Goal: Obtain resource: Download file/media

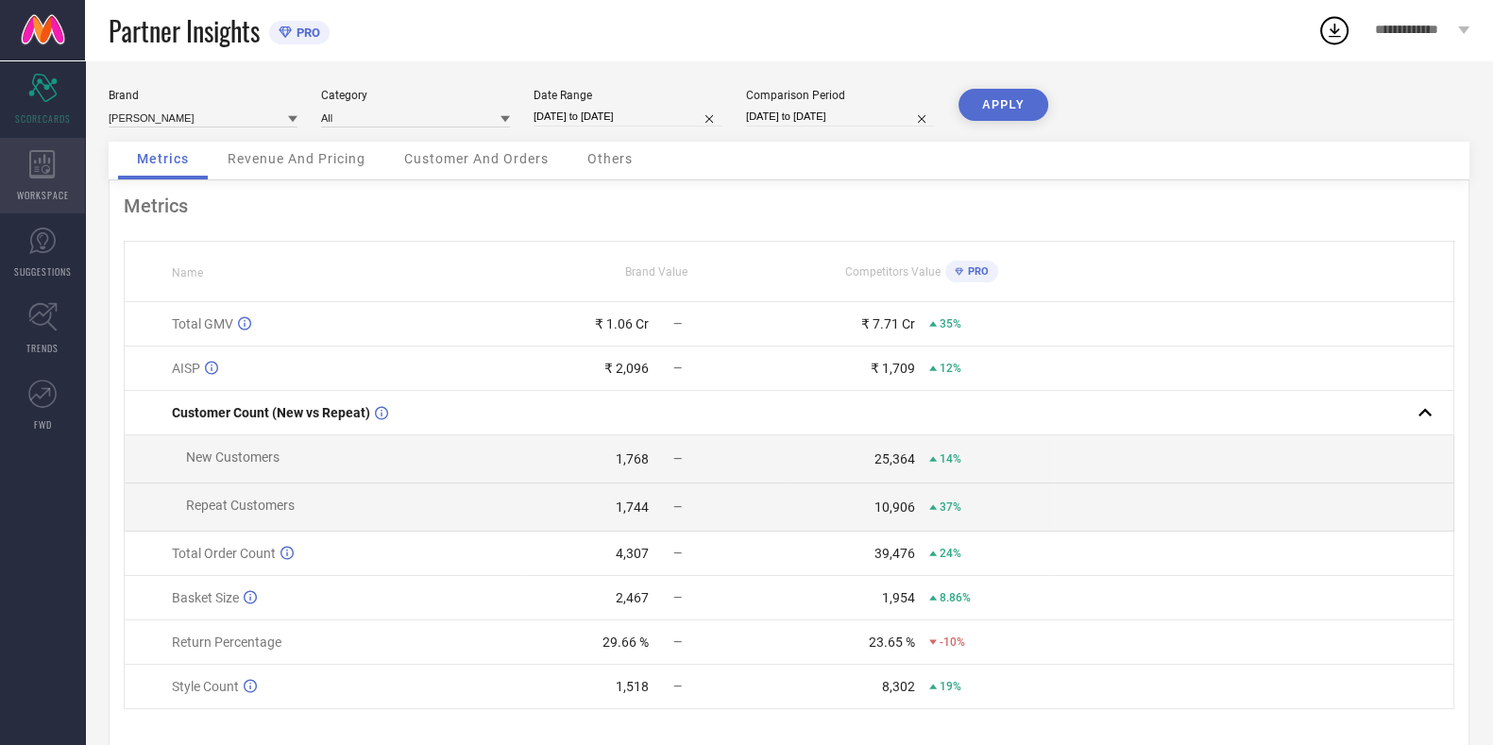
click at [74, 177] on div "WORKSPACE" at bounding box center [42, 176] width 85 height 76
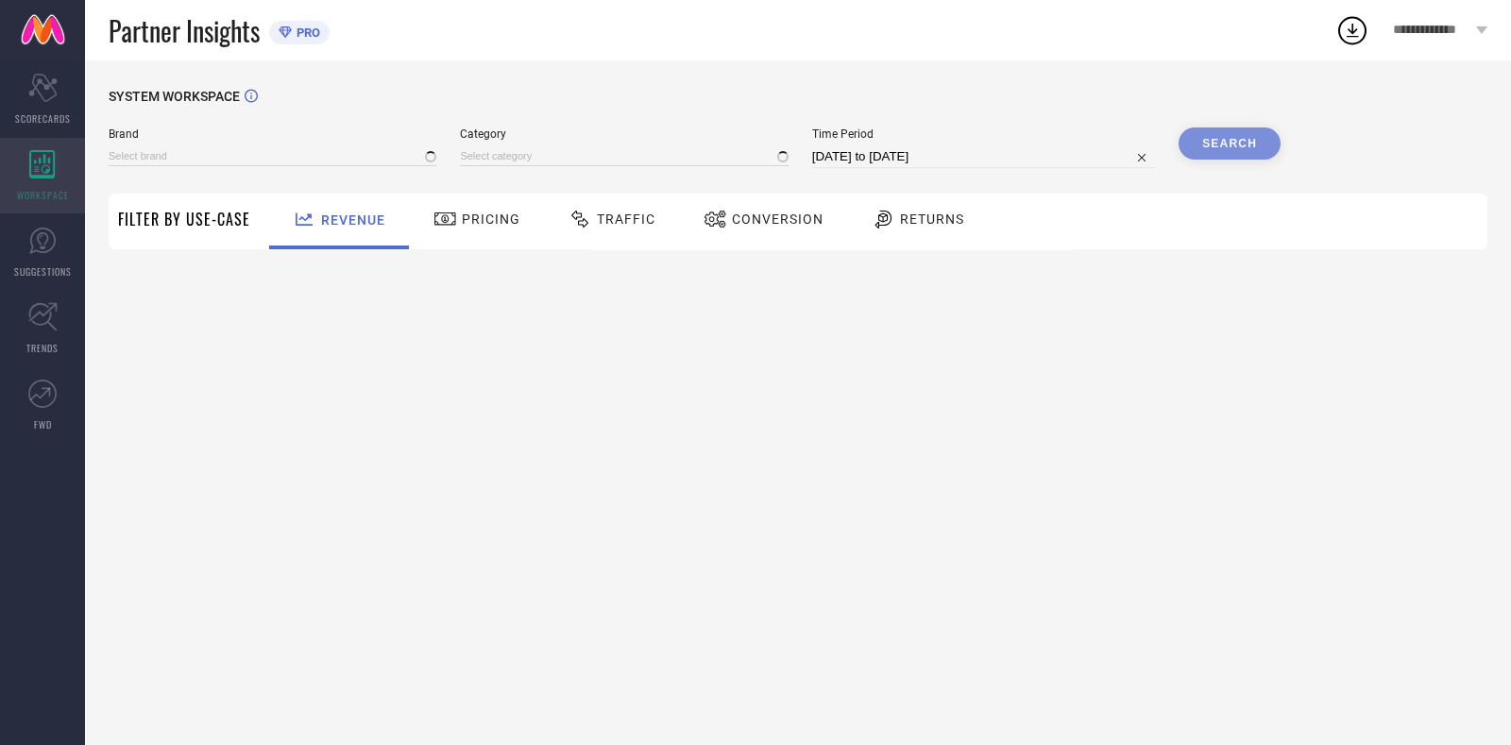
type input "[PERSON_NAME]"
type input "All"
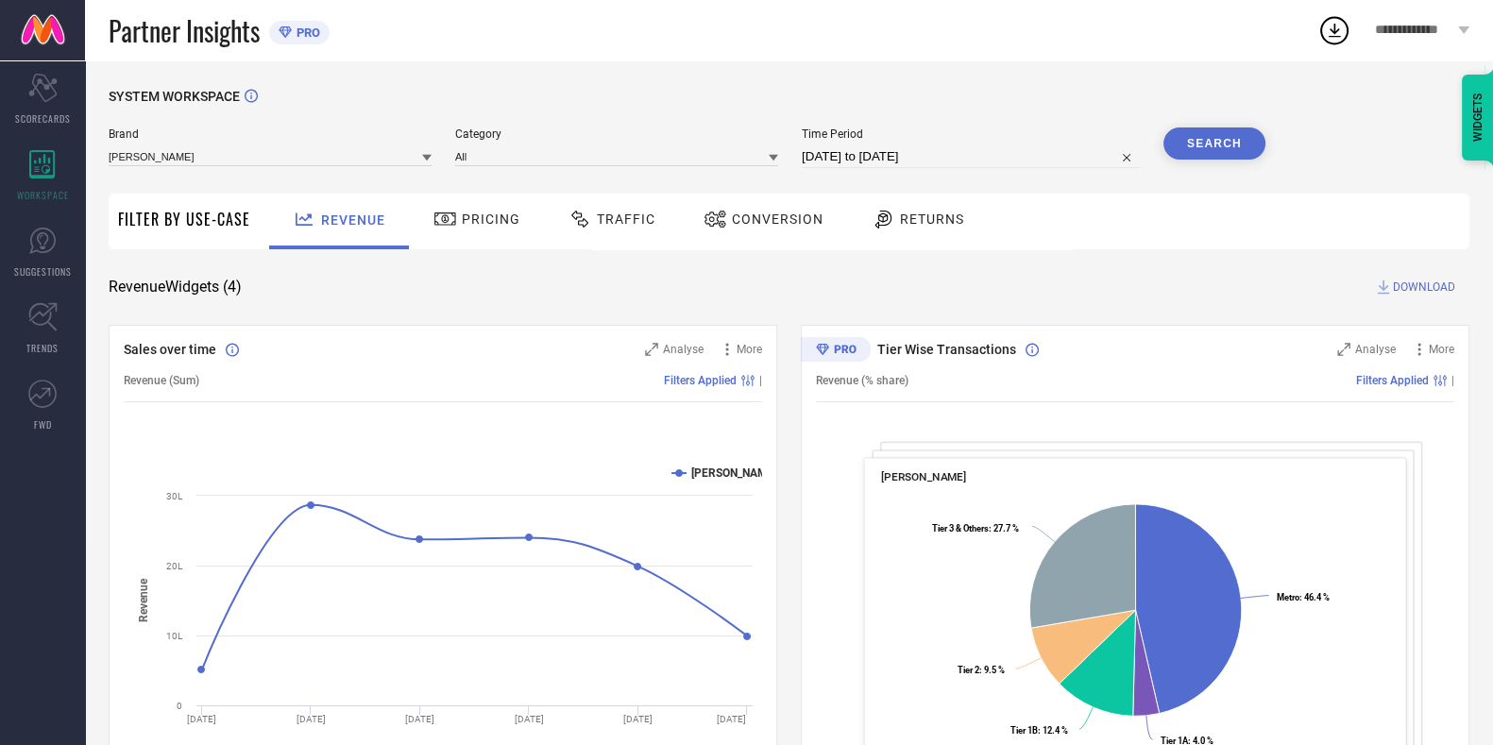
click at [610, 225] on span "Traffic" at bounding box center [626, 218] width 59 height 15
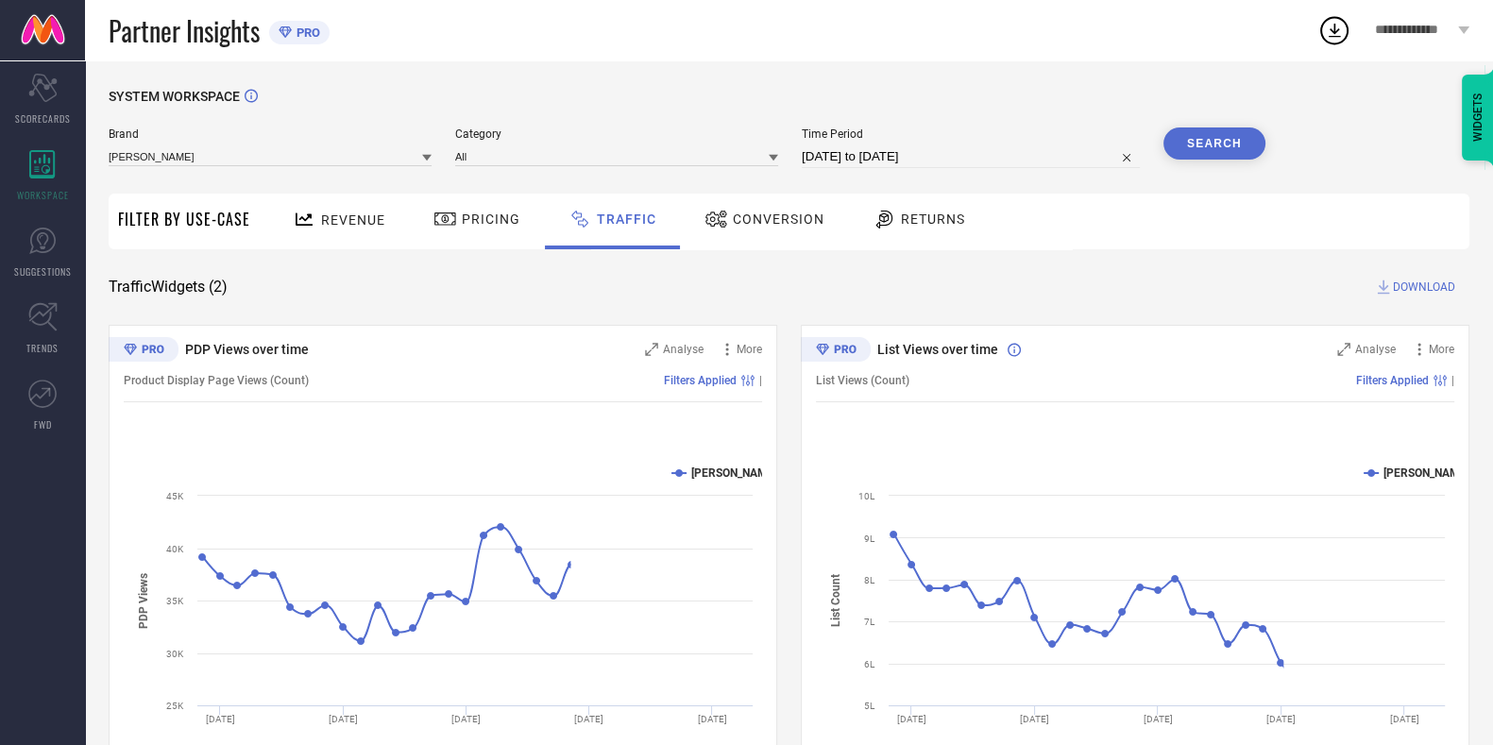
click at [859, 160] on input "[DATE] to [DATE]" at bounding box center [971, 156] width 338 height 23
select select "7"
select select "2025"
select select "8"
select select "2025"
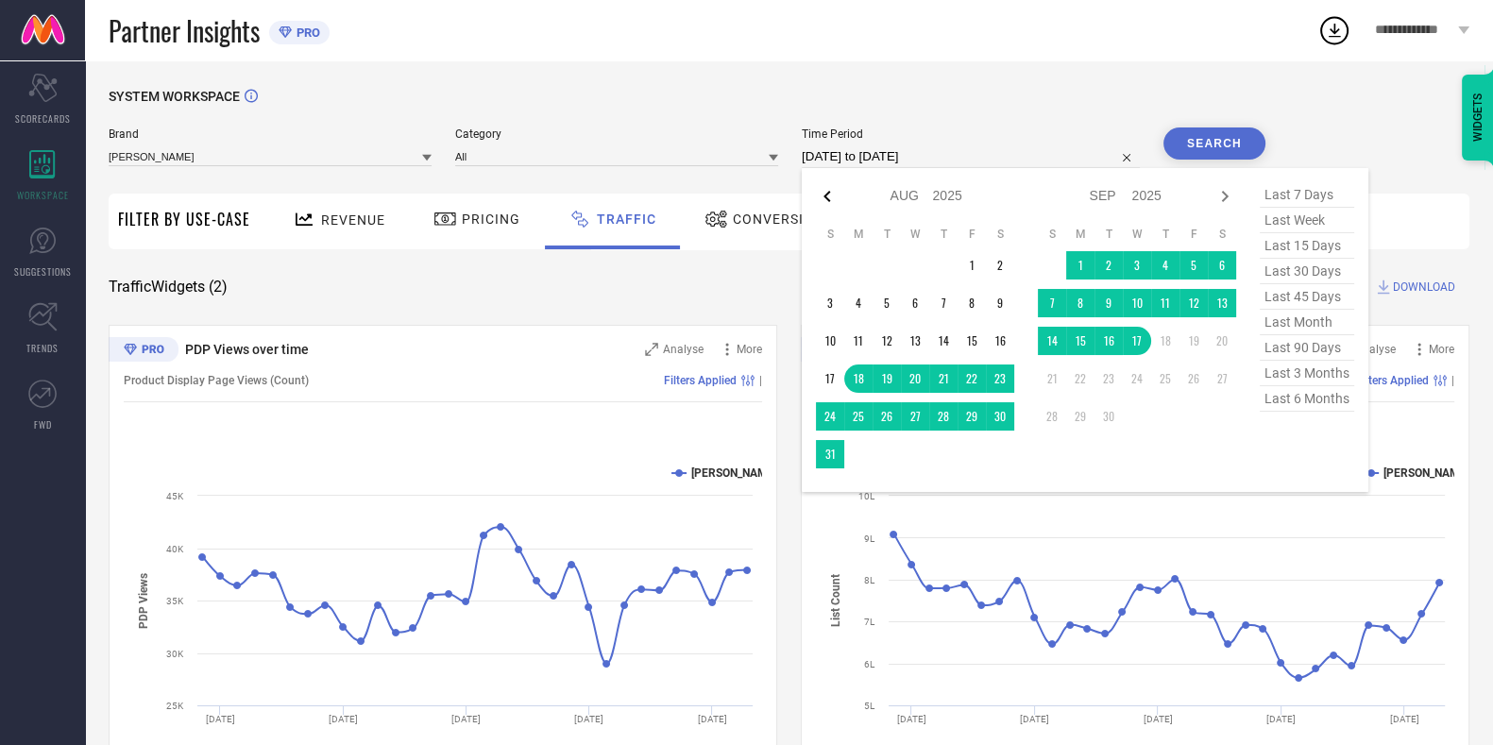
click at [836, 196] on icon at bounding box center [827, 196] width 23 height 23
select select "6"
select select "2025"
select select "7"
select select "2025"
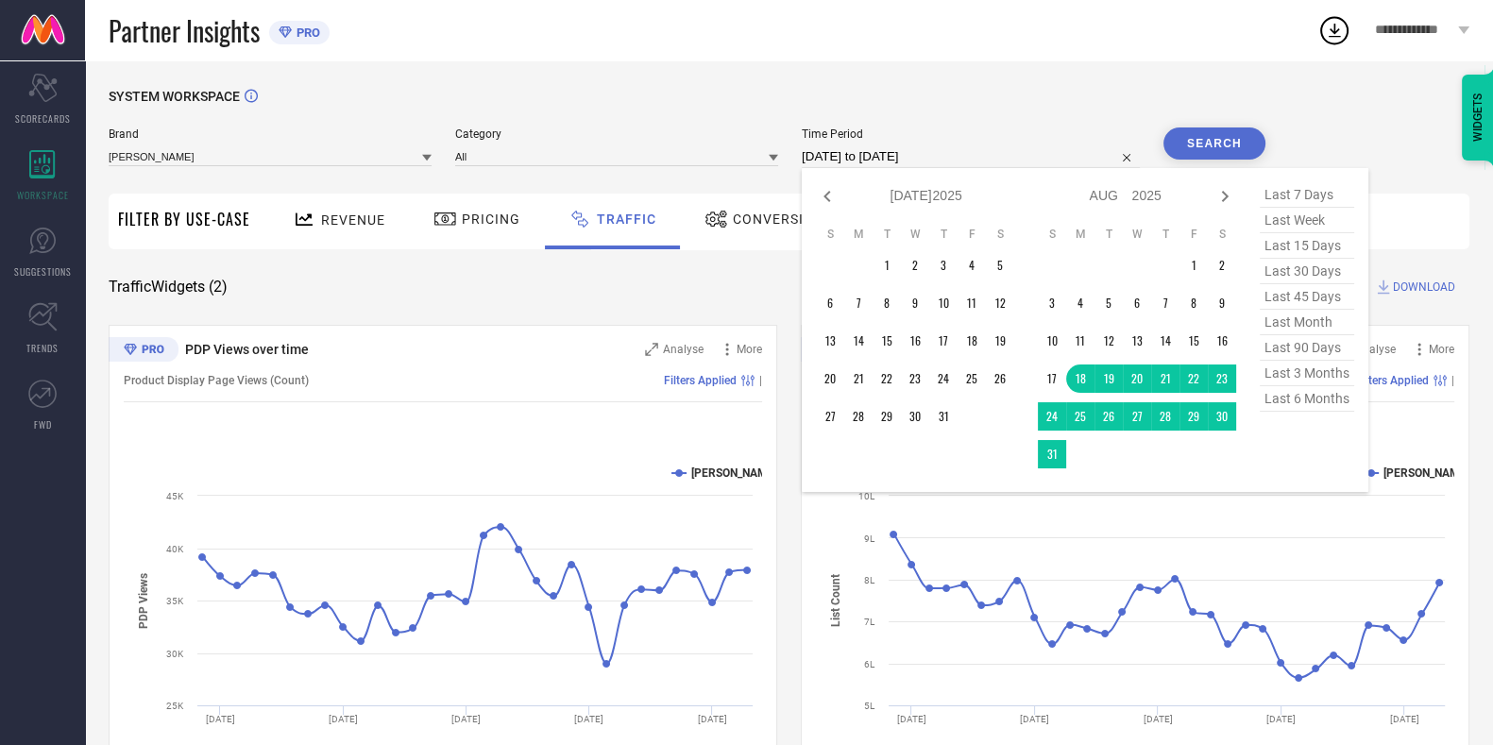
click at [836, 196] on icon at bounding box center [827, 196] width 23 height 23
select select "4"
select select "2025"
select select "5"
select select "2025"
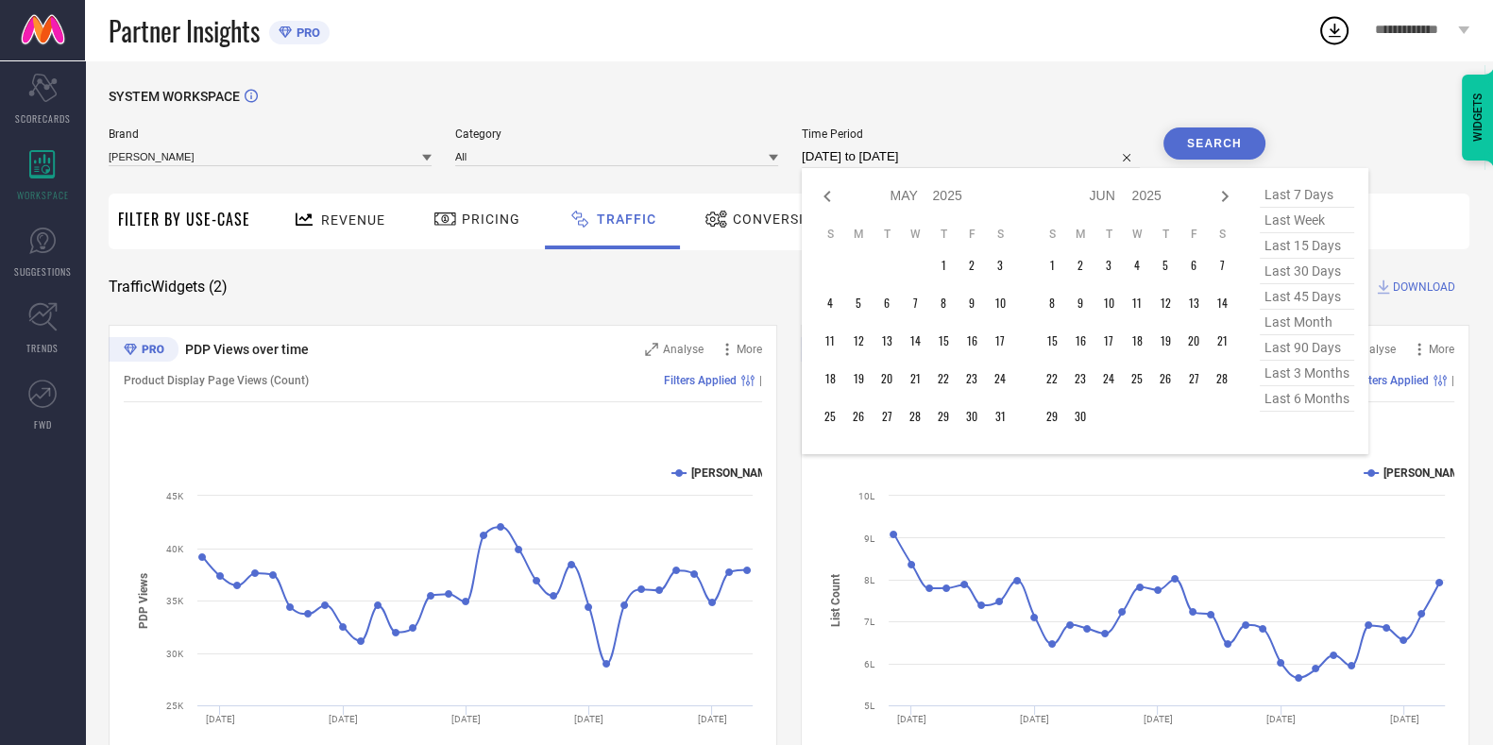
click at [836, 196] on icon at bounding box center [827, 196] width 23 height 23
select select "2"
select select "2025"
select select "3"
select select "2025"
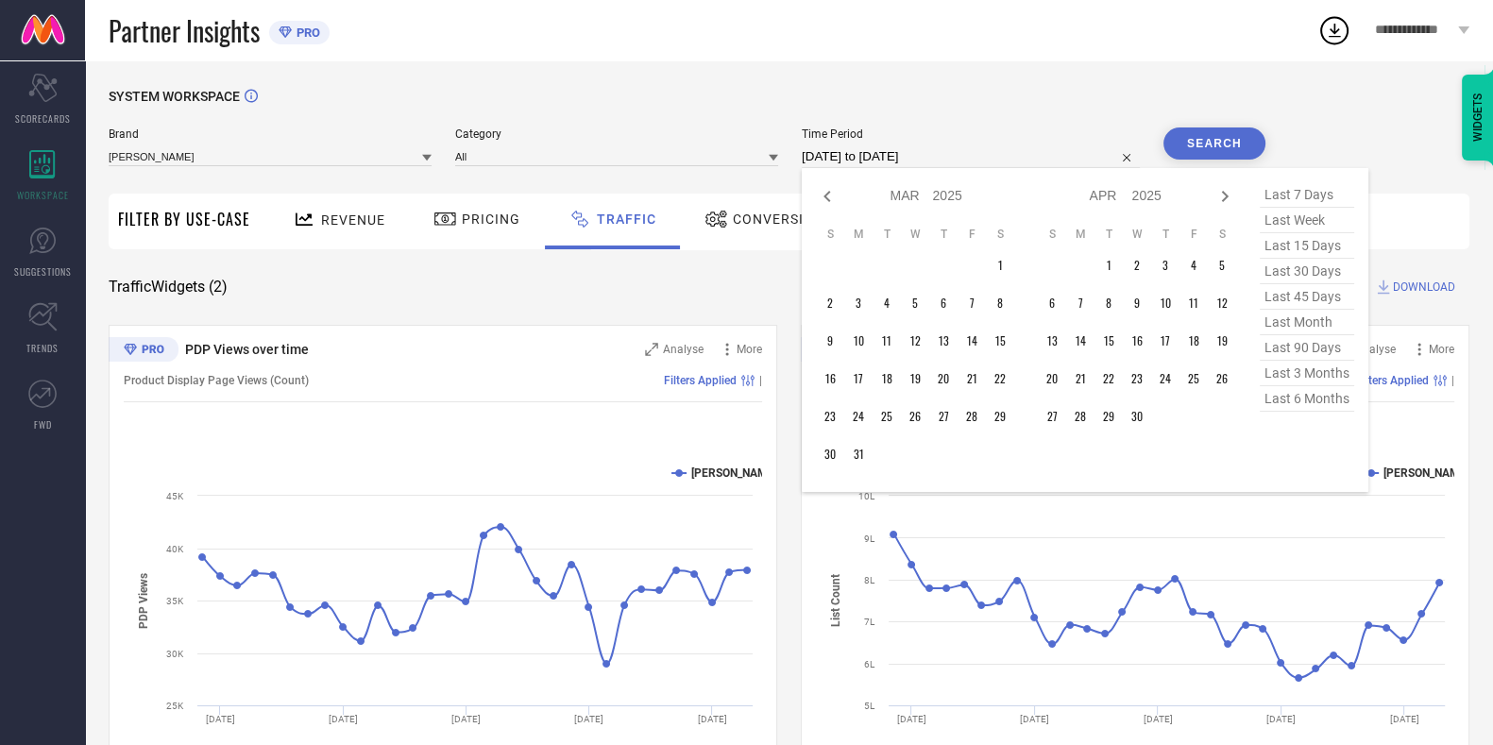
click at [836, 196] on icon at bounding box center [827, 196] width 23 height 23
select select "1"
select select "2025"
select select "2"
select select "2025"
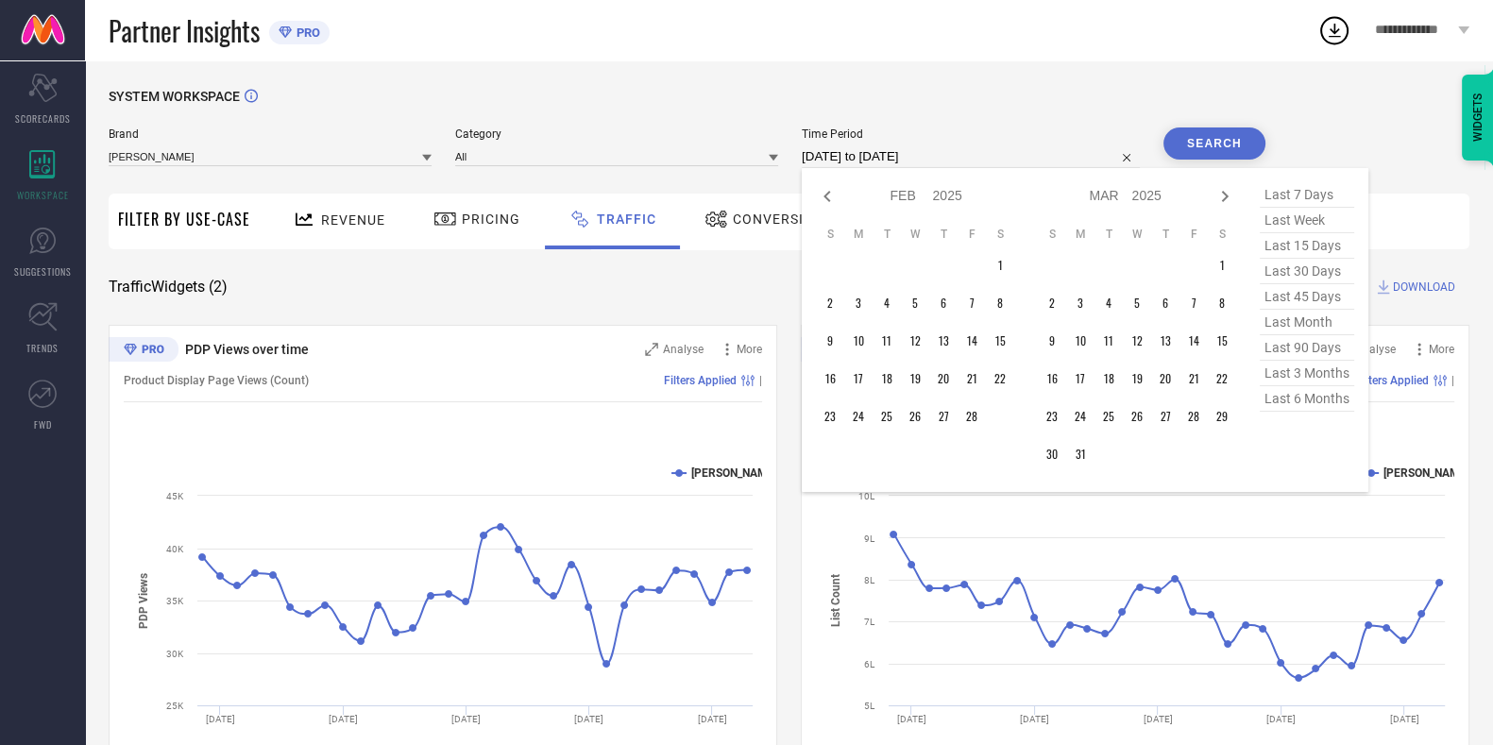
click at [836, 196] on icon at bounding box center [827, 196] width 23 height 23
select select "2025"
select select "1"
select select "2025"
click at [836, 196] on icon at bounding box center [827, 196] width 23 height 23
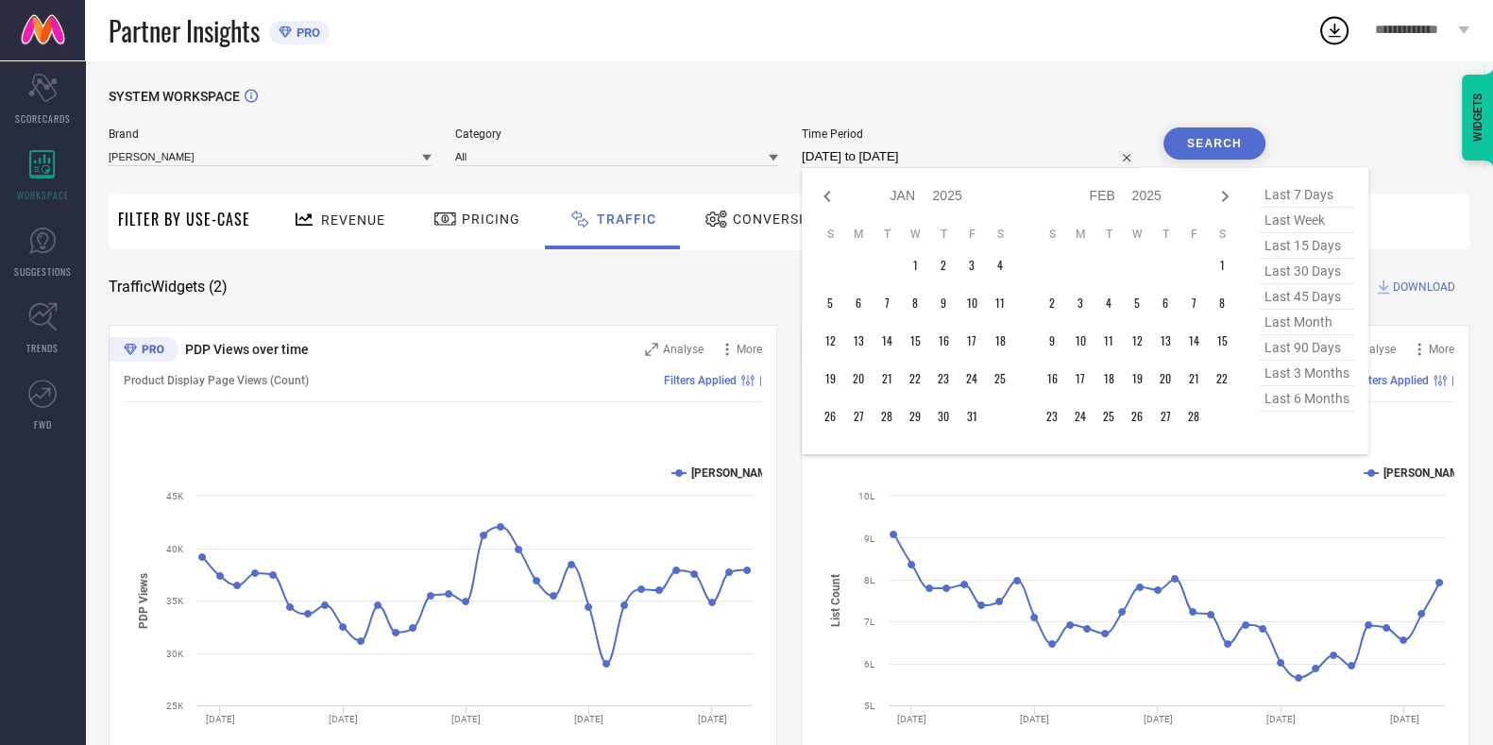
select select "11"
select select "2024"
select select "2025"
click at [836, 196] on icon at bounding box center [827, 196] width 23 height 23
select select "10"
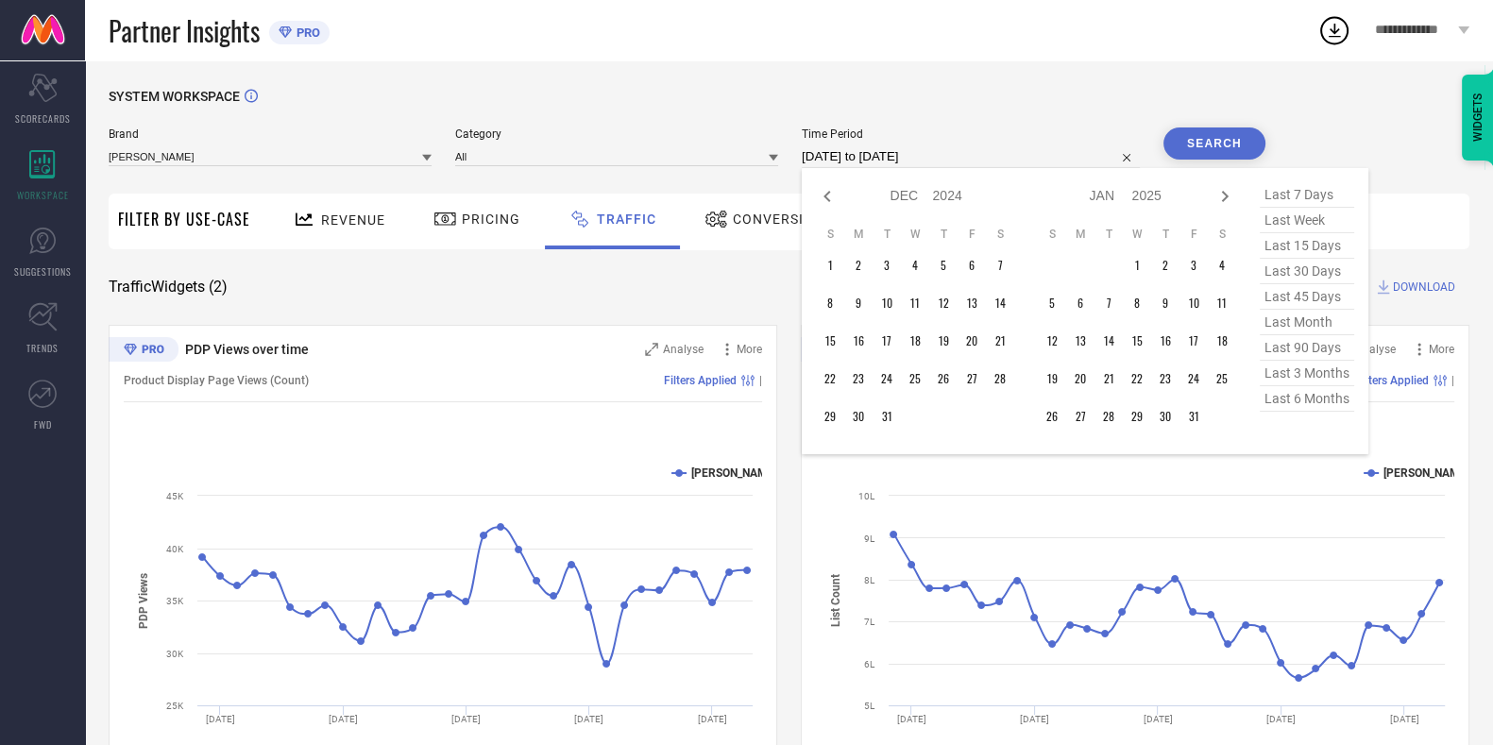
select select "2024"
select select "11"
select select "2024"
click at [836, 196] on icon at bounding box center [827, 196] width 23 height 23
select select "9"
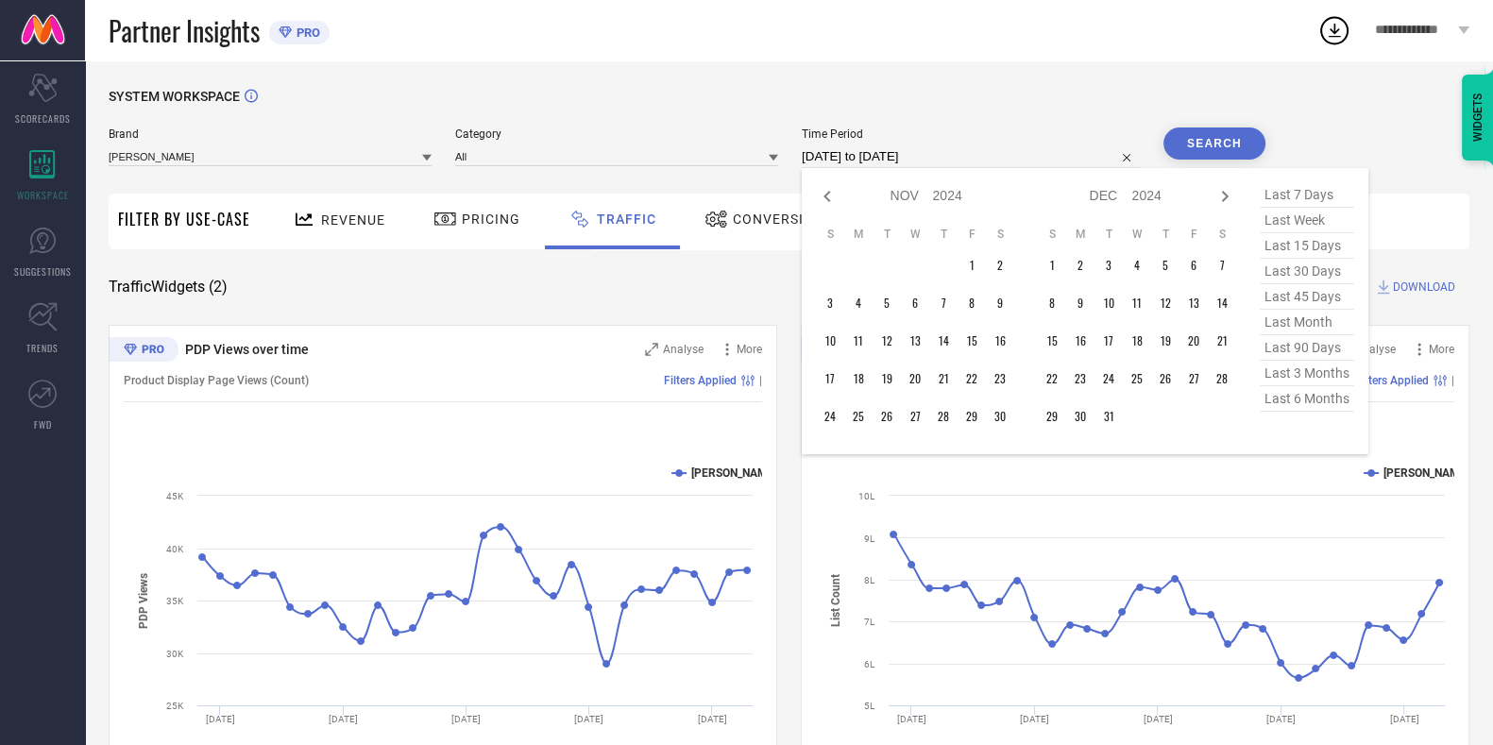
select select "2024"
select select "10"
select select "2024"
click at [836, 196] on icon at bounding box center [827, 196] width 23 height 23
select select "8"
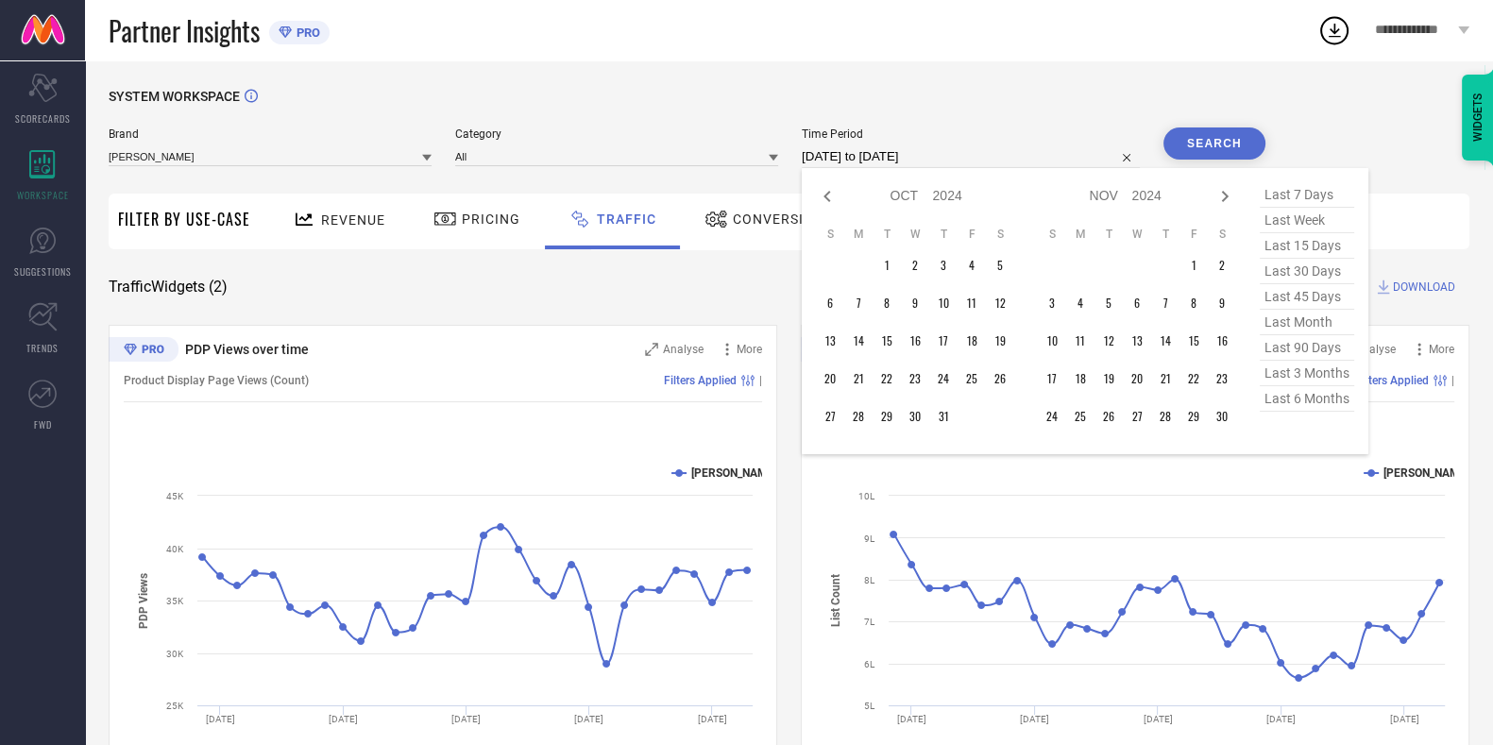
select select "2024"
select select "9"
select select "2024"
click at [836, 196] on icon at bounding box center [827, 196] width 23 height 23
select select "7"
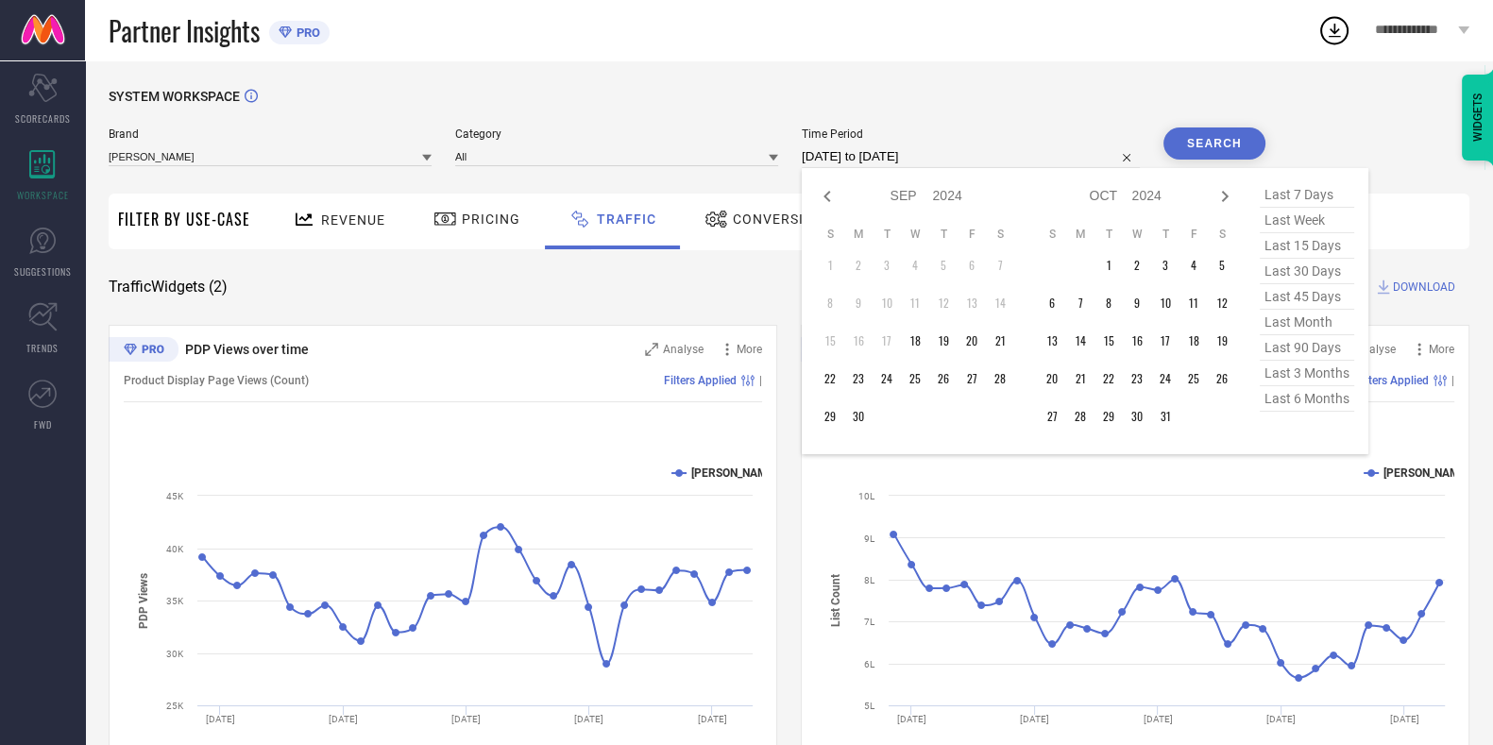
select select "2024"
select select "8"
select select "2024"
click at [1228, 197] on icon at bounding box center [1225, 196] width 7 height 11
select select "8"
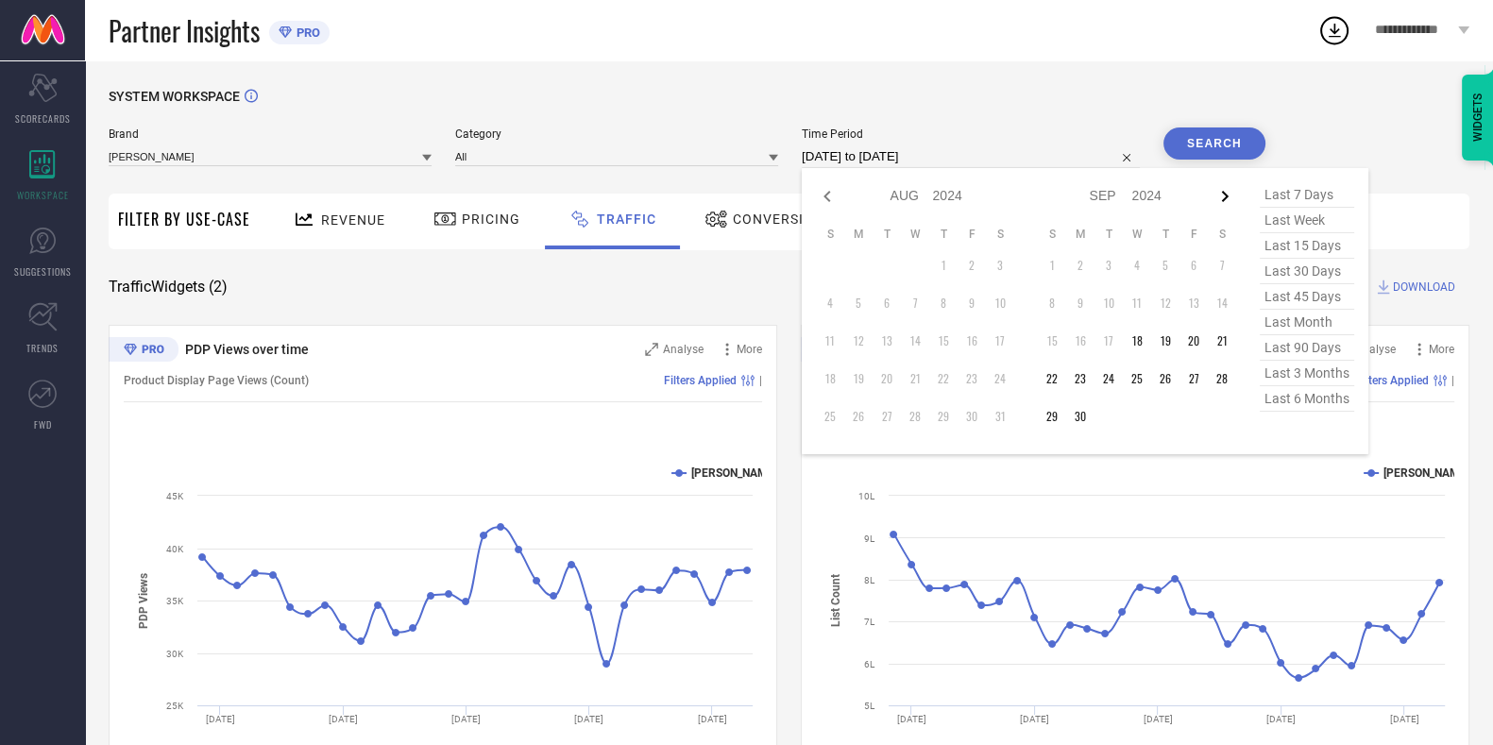
select select "2024"
select select "9"
select select "2024"
click at [1111, 262] on td "1" at bounding box center [1108, 265] width 28 height 28
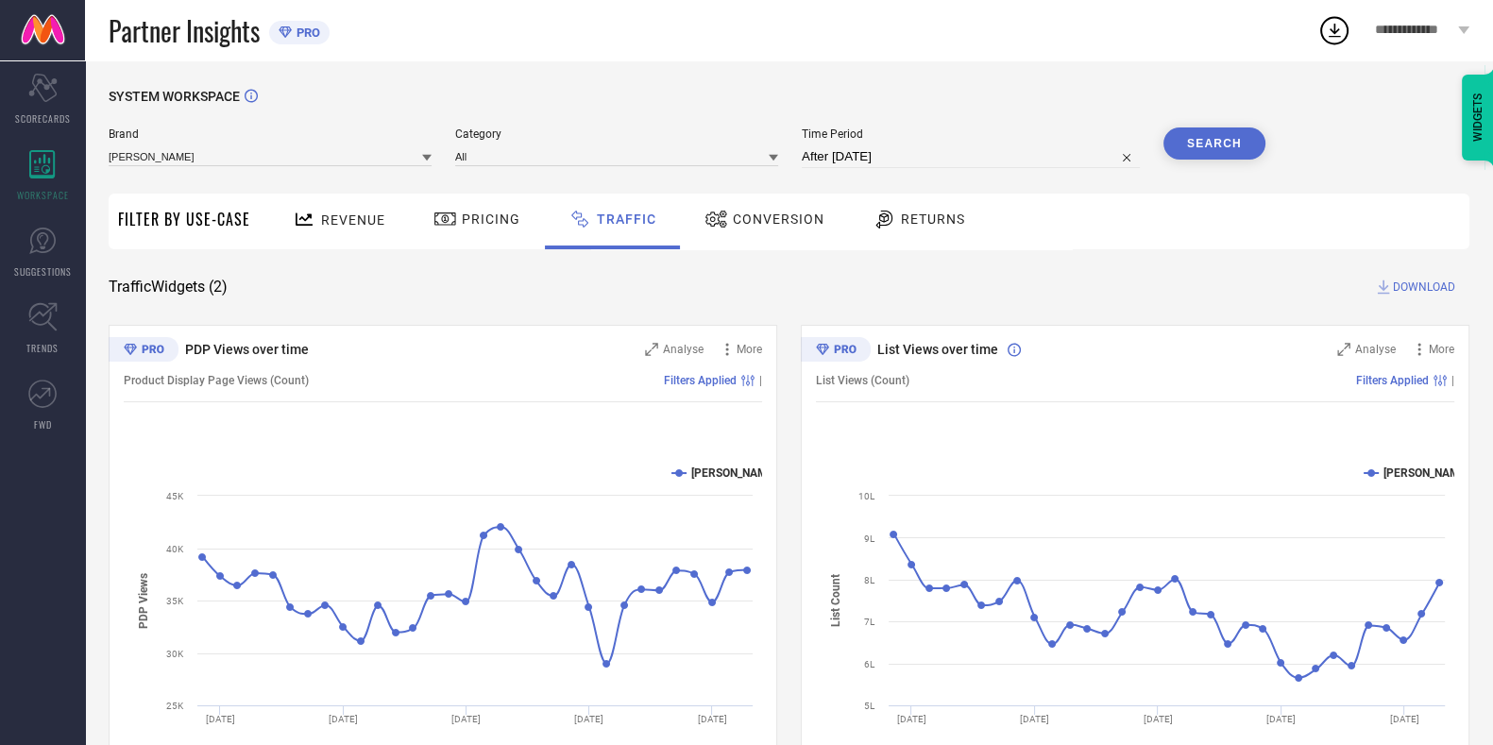
type input "[DATE] to [DATE]"
click at [1215, 153] on button "Search" at bounding box center [1214, 143] width 102 height 32
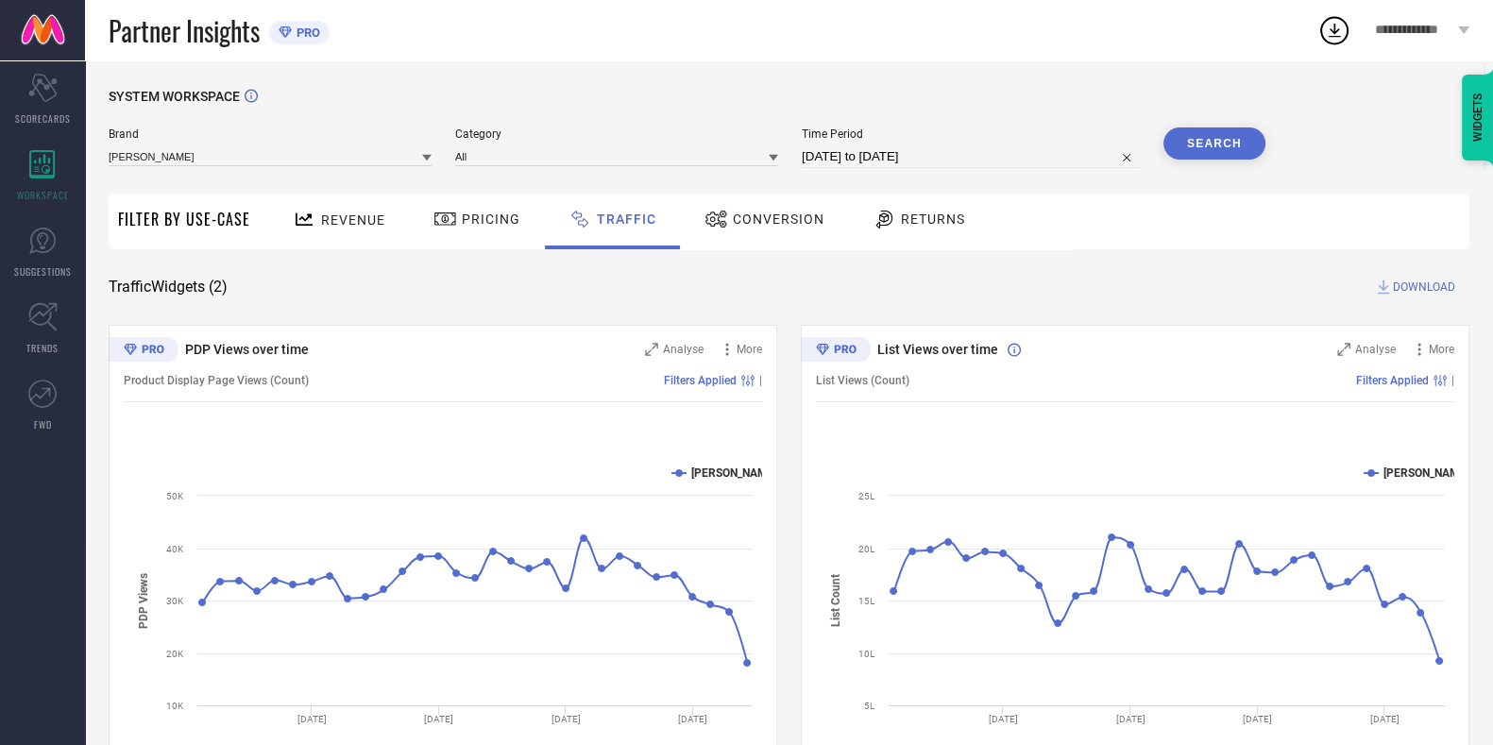
click at [1427, 296] on div "SYSTEM WORKSPACE Brand [PERSON_NAME] Category All Time Period [DATE] to [DATE] …" at bounding box center [789, 443] width 1360 height 708
click at [1425, 283] on span "DOWNLOAD" at bounding box center [1424, 287] width 62 height 19
